Goal: Transaction & Acquisition: Purchase product/service

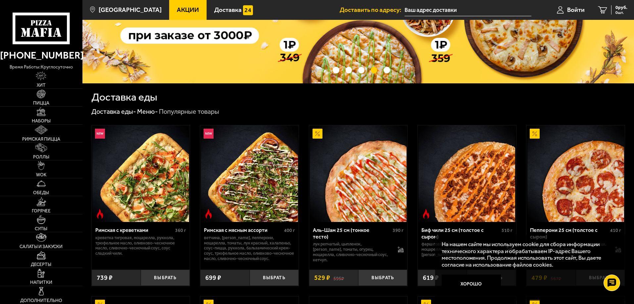
scroll to position [99, 0]
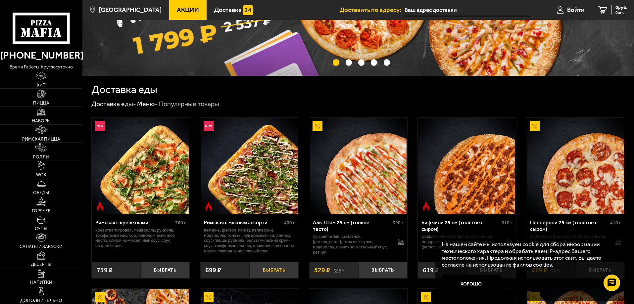
click at [272, 278] on button "Выбрать" at bounding box center [274, 270] width 49 height 16
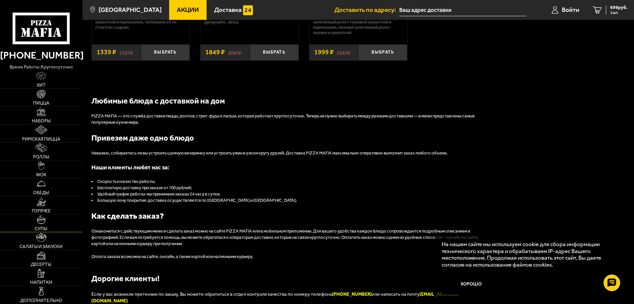
scroll to position [662, 0]
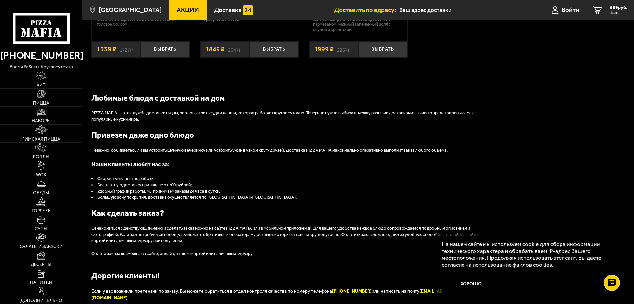
click at [39, 223] on img at bounding box center [41, 219] width 9 height 9
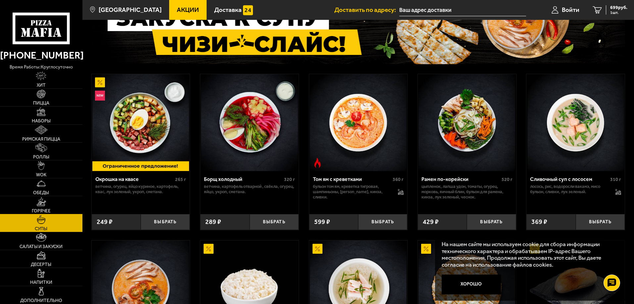
scroll to position [42, 0]
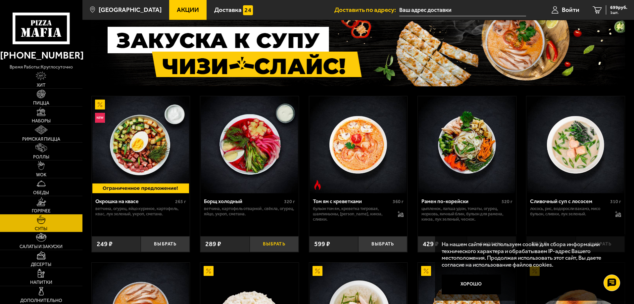
click at [270, 241] on button "Выбрать" at bounding box center [274, 244] width 49 height 16
click at [43, 207] on link "Горячее" at bounding box center [41, 205] width 82 height 18
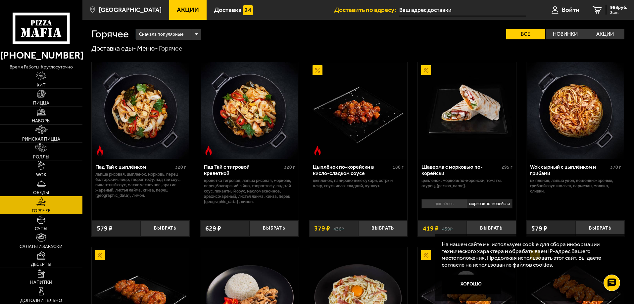
click at [187, 14] on link "Акции" at bounding box center [187, 10] width 37 height 20
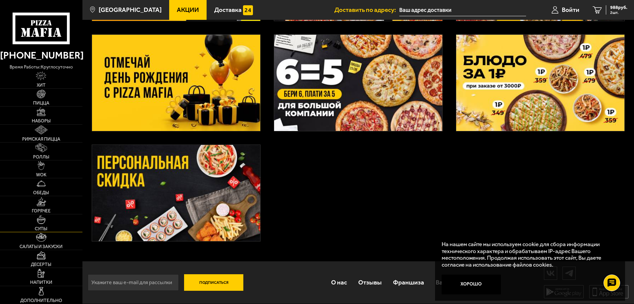
scroll to position [139, 0]
click at [32, 95] on link "Пицца" at bounding box center [41, 98] width 82 height 18
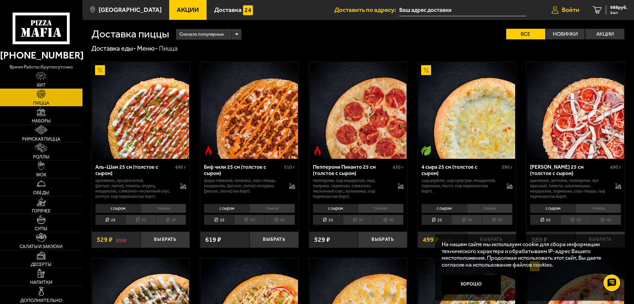
click at [576, 13] on span "Войти" at bounding box center [571, 10] width 18 height 6
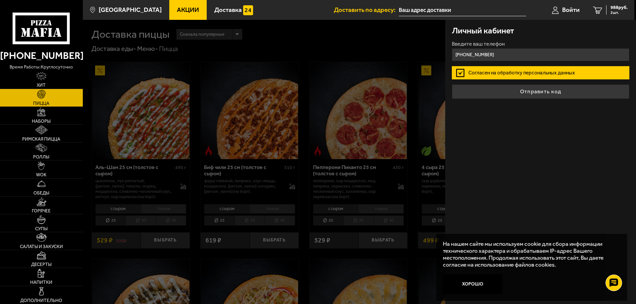
type input "+7 (965) 023-56-54"
click at [452, 84] on button "Отправить код" at bounding box center [540, 91] width 177 height 15
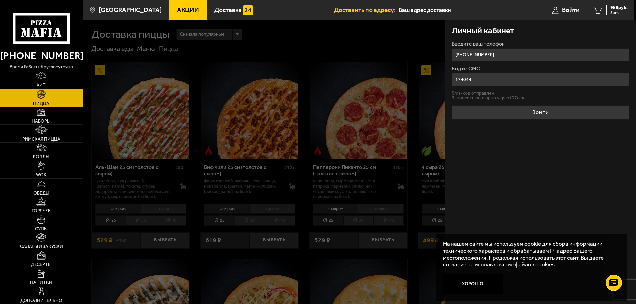
type input "174044"
click at [452, 105] on button "Войти" at bounding box center [540, 112] width 177 height 15
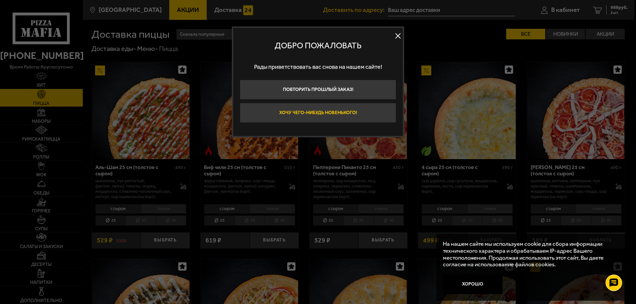
click at [361, 117] on button "Хочу чего-нибудь новенького!" at bounding box center [318, 113] width 156 height 20
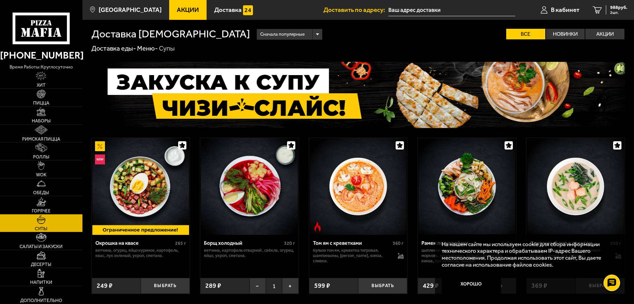
click at [180, 15] on link "Акции" at bounding box center [187, 10] width 37 height 20
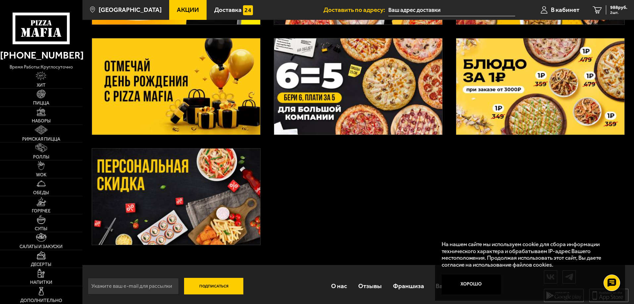
scroll to position [139, 0]
